Goal: Information Seeking & Learning: Learn about a topic

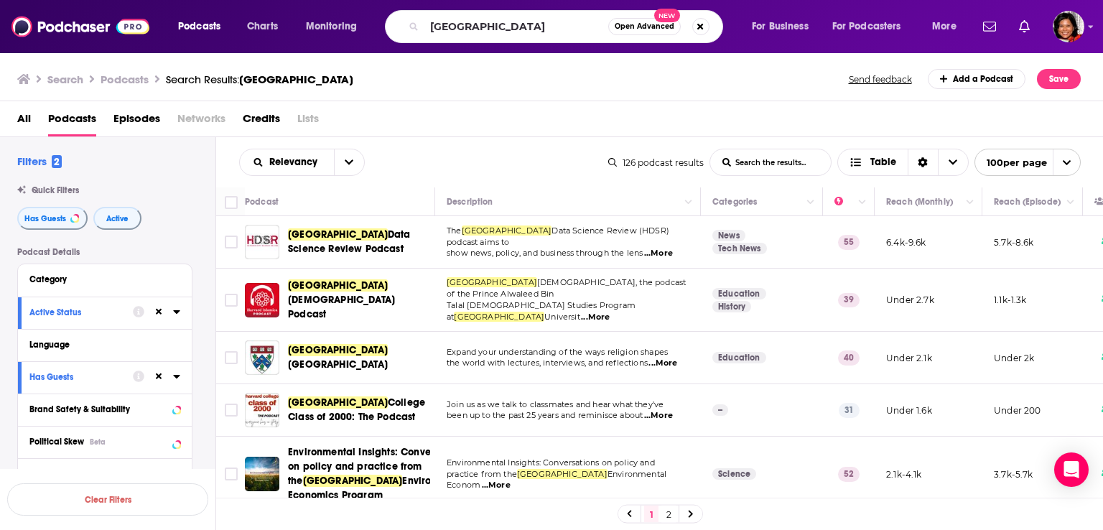
click at [411, 30] on div "harvard Open Advanced New" at bounding box center [554, 26] width 338 height 33
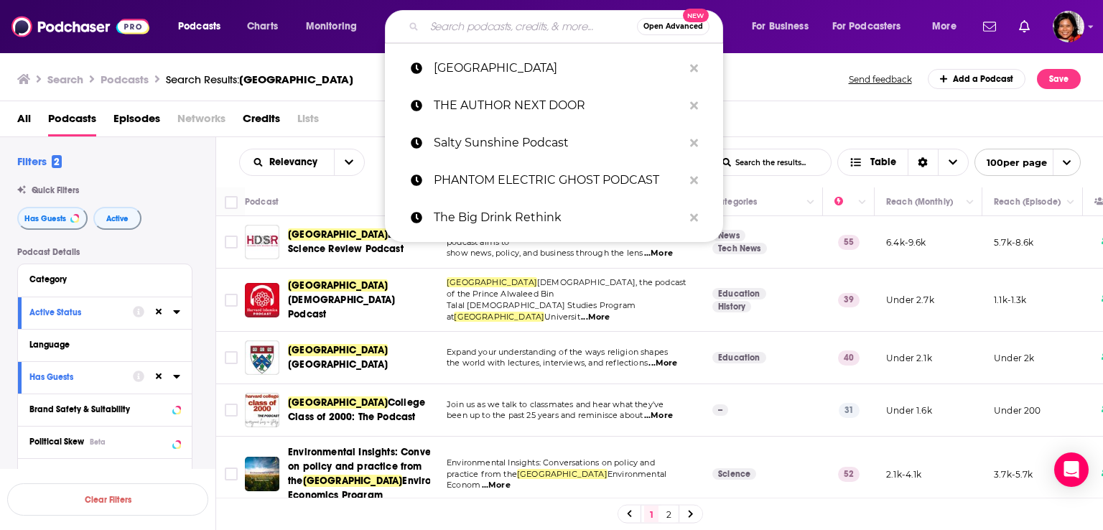
scroll to position [503, 0]
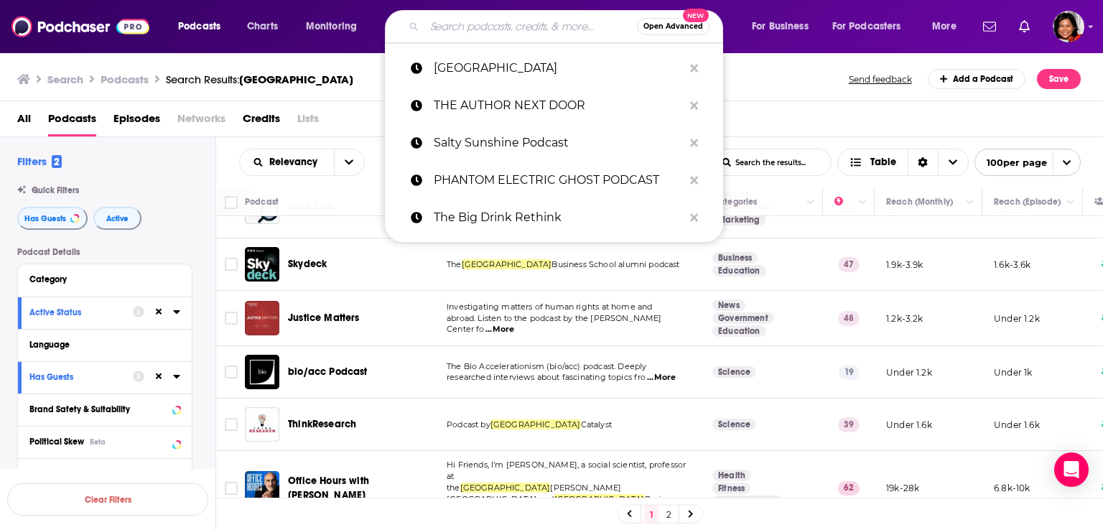
click at [463, 29] on input "Search podcasts, credits, & more..." at bounding box center [530, 26] width 213 height 23
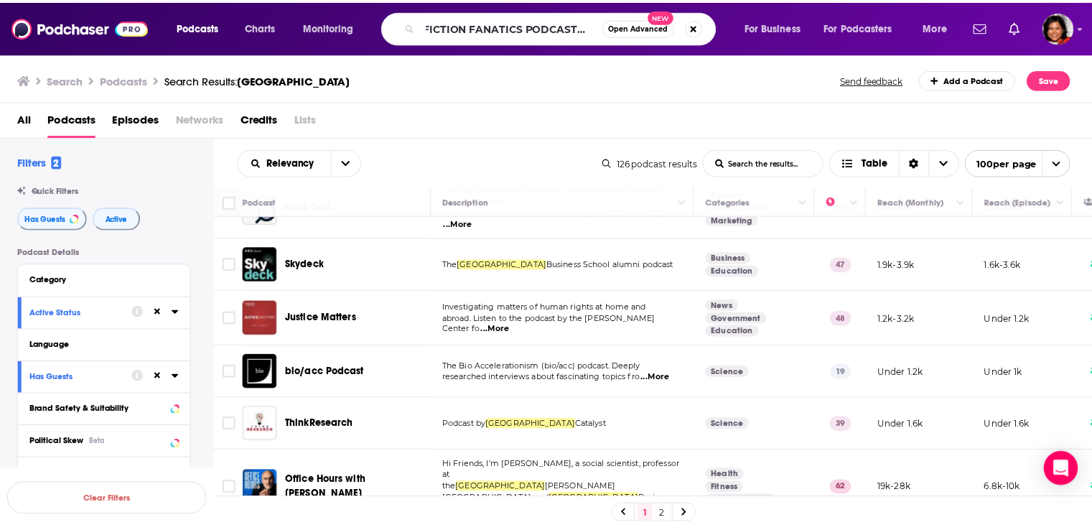
scroll to position [0, 0]
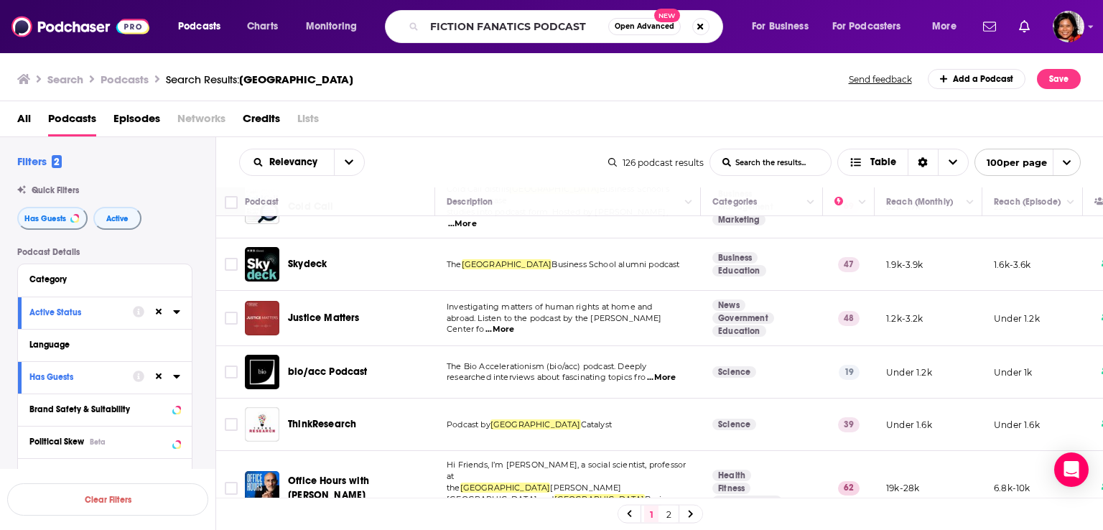
type input "FICTION FANATICS PODCAST"
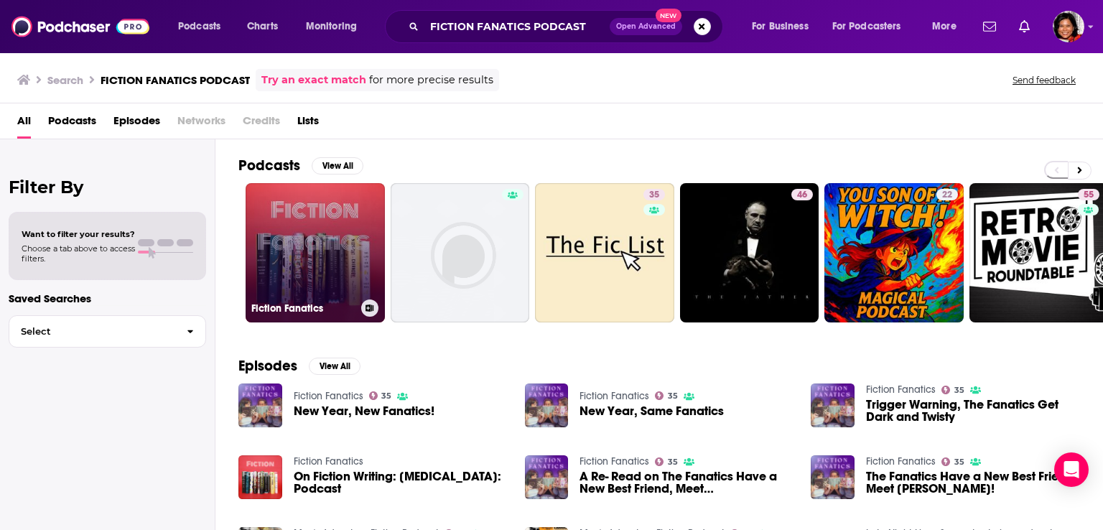
click at [336, 243] on link "Fiction Fanatics" at bounding box center [315, 252] width 139 height 139
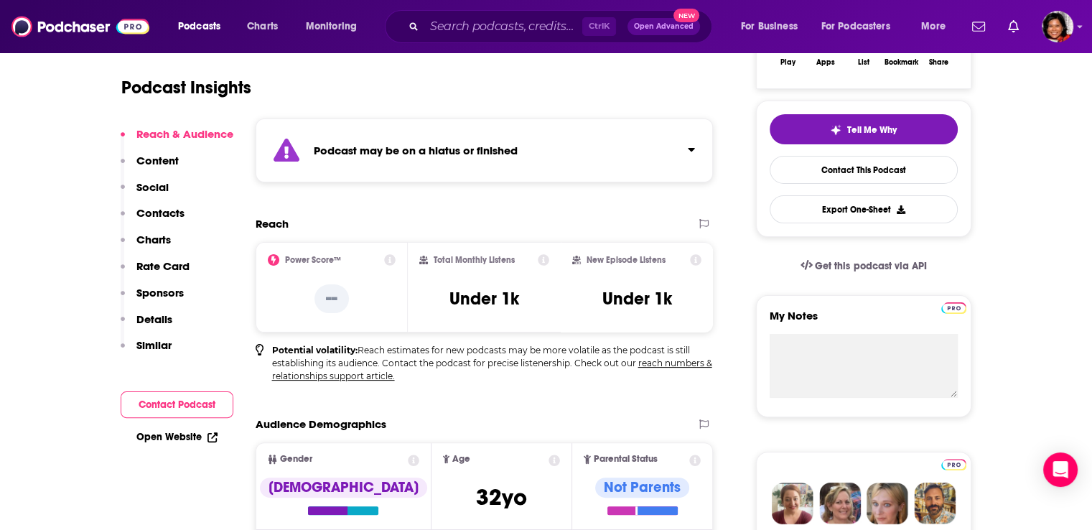
scroll to position [72, 0]
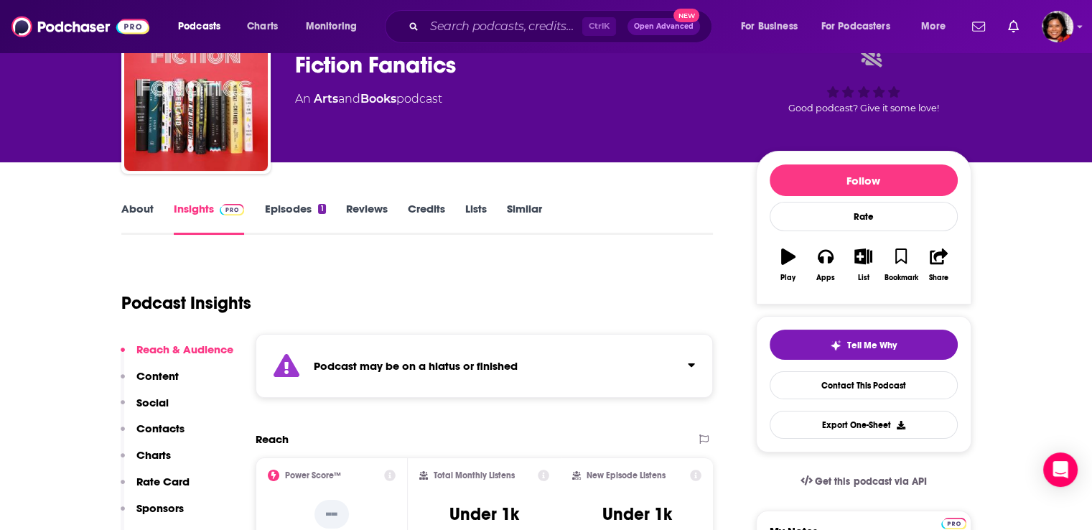
click at [136, 207] on link "About" at bounding box center [137, 218] width 32 height 33
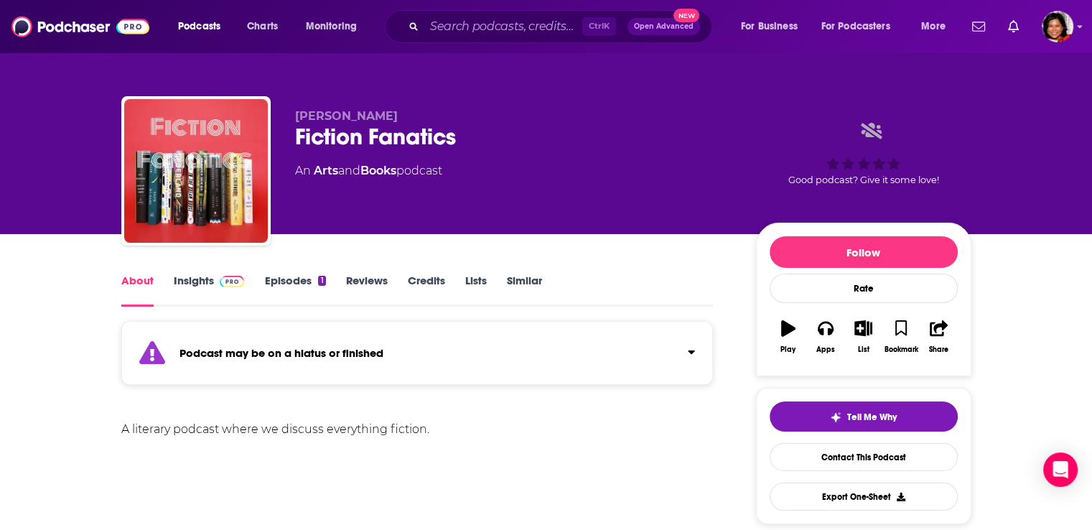
click at [135, 288] on link "About" at bounding box center [137, 290] width 32 height 33
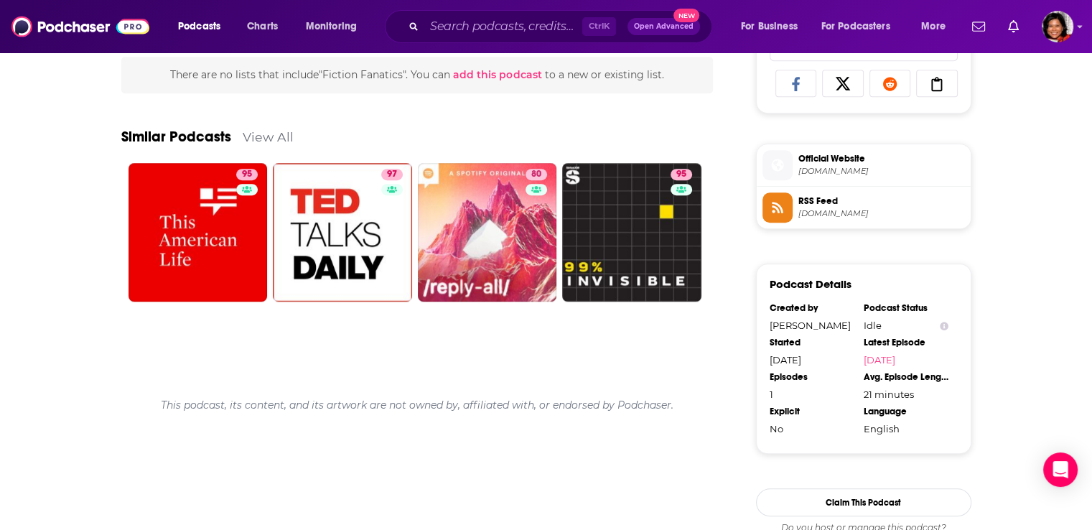
scroll to position [1005, 0]
